Goal: Book appointment/travel/reservation

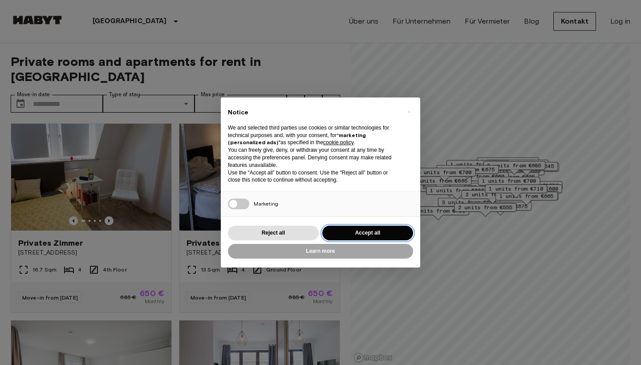
click at [370, 230] on button "Accept all" at bounding box center [367, 233] width 91 height 15
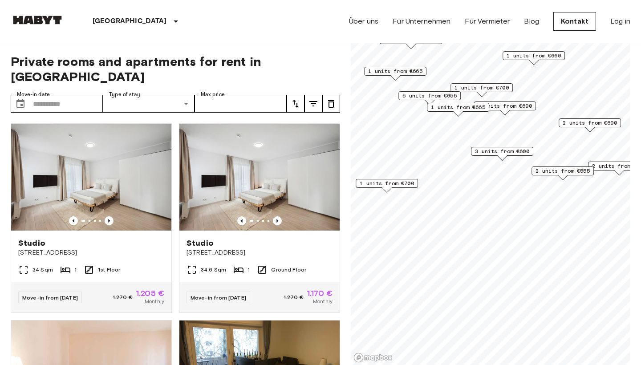
click at [547, 53] on span "1 units from €660" at bounding box center [534, 56] width 54 height 8
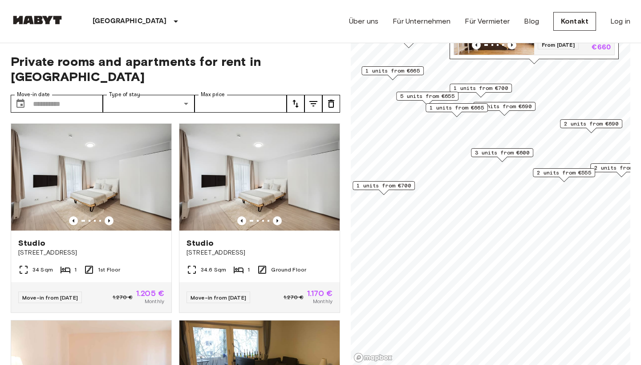
click at [517, 53] on div "Map marker" at bounding box center [494, 27] width 80 height 53
click at [67, 95] on input "Move-in date" at bounding box center [68, 104] width 70 height 18
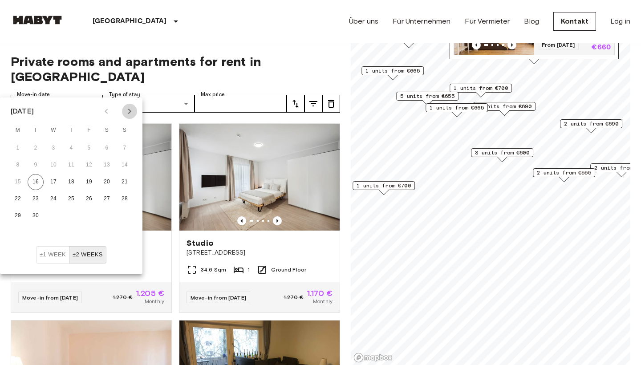
click at [126, 111] on icon "Next month" at bounding box center [129, 111] width 11 height 11
click at [20, 163] on button "6" at bounding box center [18, 165] width 16 height 16
type input "**********"
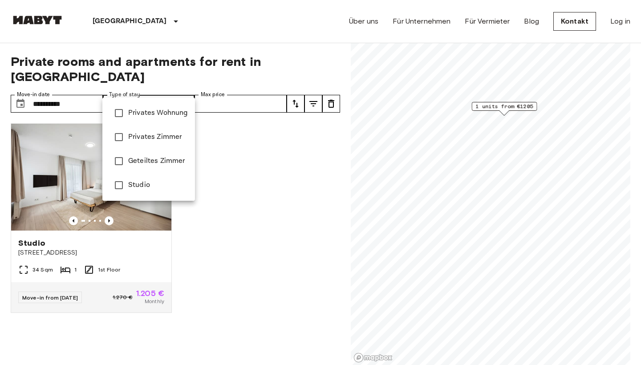
click at [245, 129] on div at bounding box center [320, 182] width 641 height 365
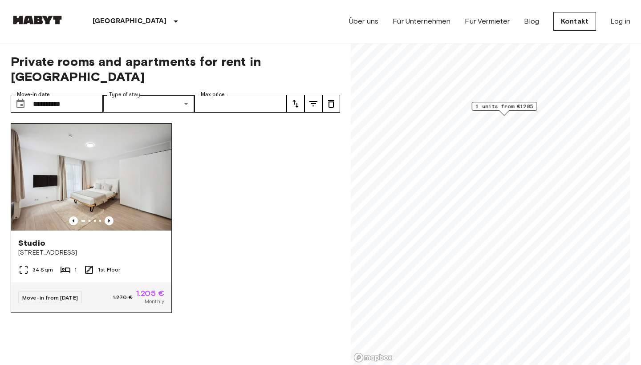
click at [117, 154] on img at bounding box center [91, 177] width 160 height 107
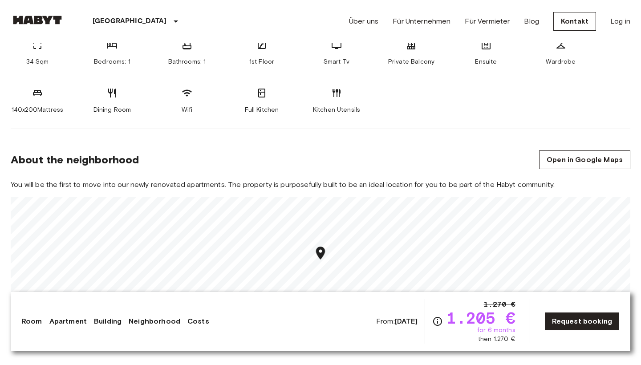
scroll to position [410, 0]
